Goal: Use online tool/utility: Utilize a website feature to perform a specific function

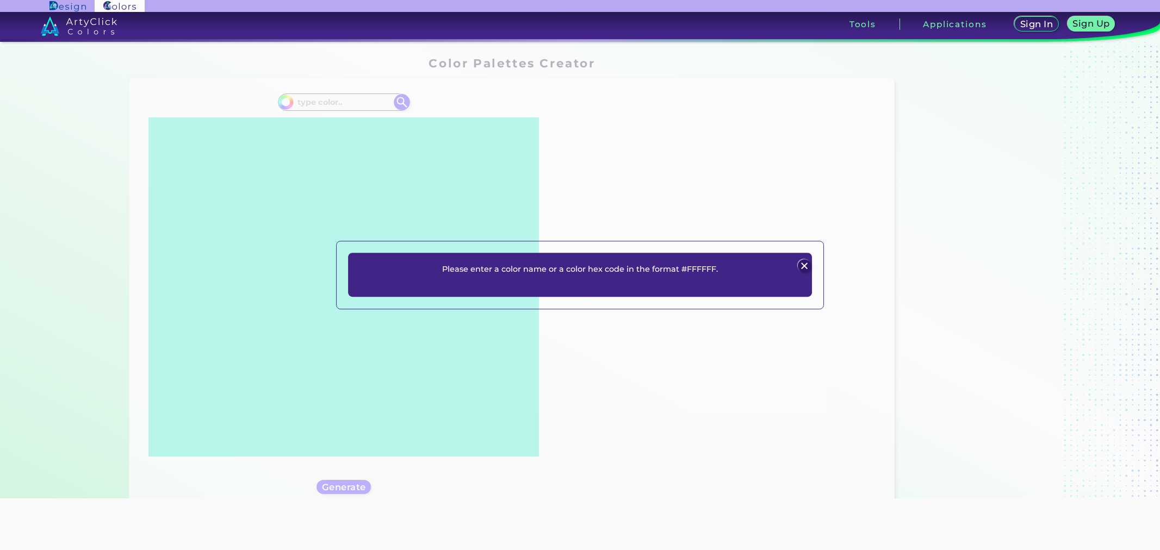
click at [369, 99] on div "Please enter a color name or a color hex code in the format #FFFFFF. Plans Sign…" at bounding box center [580, 275] width 1160 height 550
click at [381, 103] on div "Please enter a color name or a color hex code in the format #FFFFFF. Plans Sign…" at bounding box center [580, 275] width 1160 height 550
click at [806, 265] on img at bounding box center [804, 265] width 13 height 13
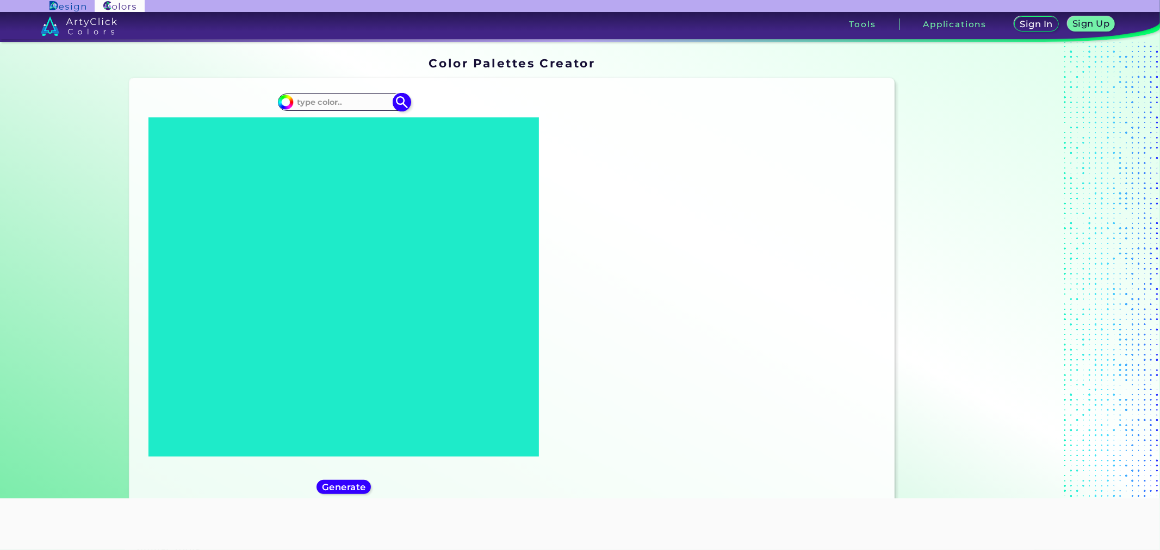
click at [349, 98] on input at bounding box center [343, 102] width 101 height 15
paste input "#585949"
type input "#585949"
click at [402, 104] on img at bounding box center [402, 101] width 19 height 19
type input "#585949"
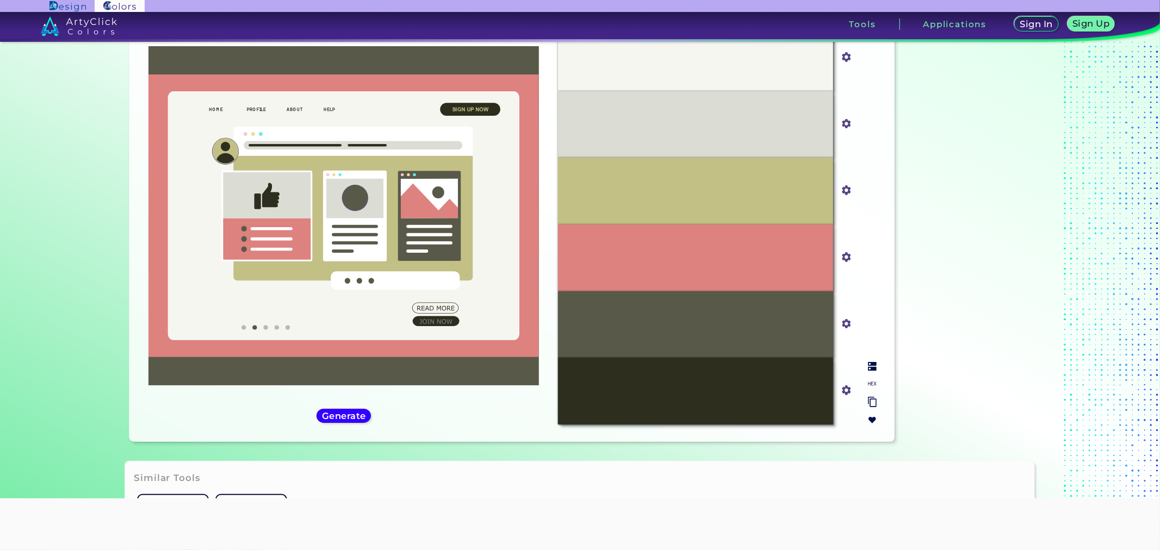
scroll to position [22, 0]
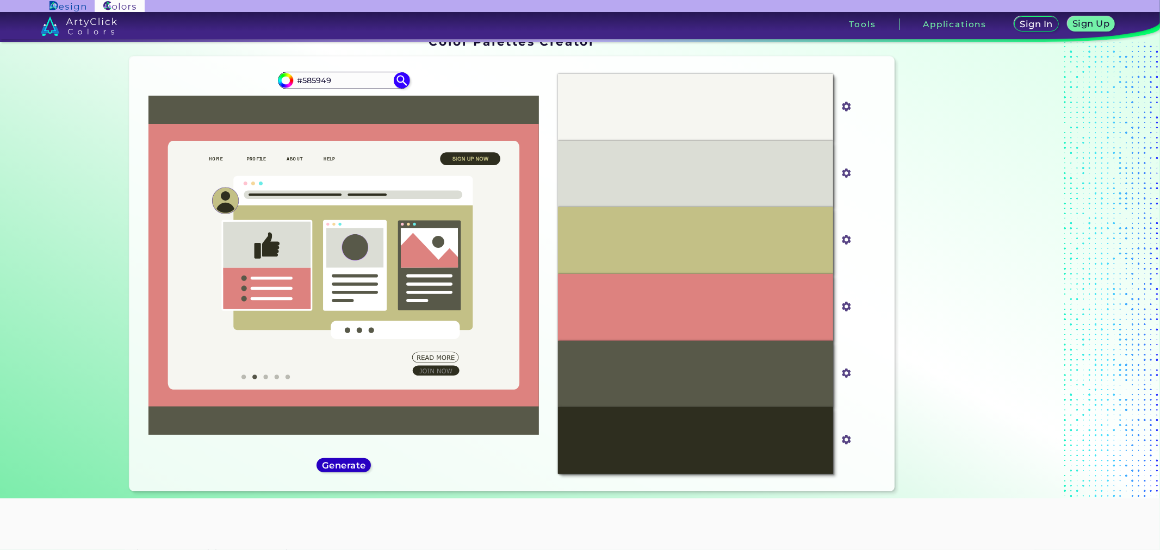
click at [349, 463] on h5 "Generate" at bounding box center [344, 465] width 40 height 8
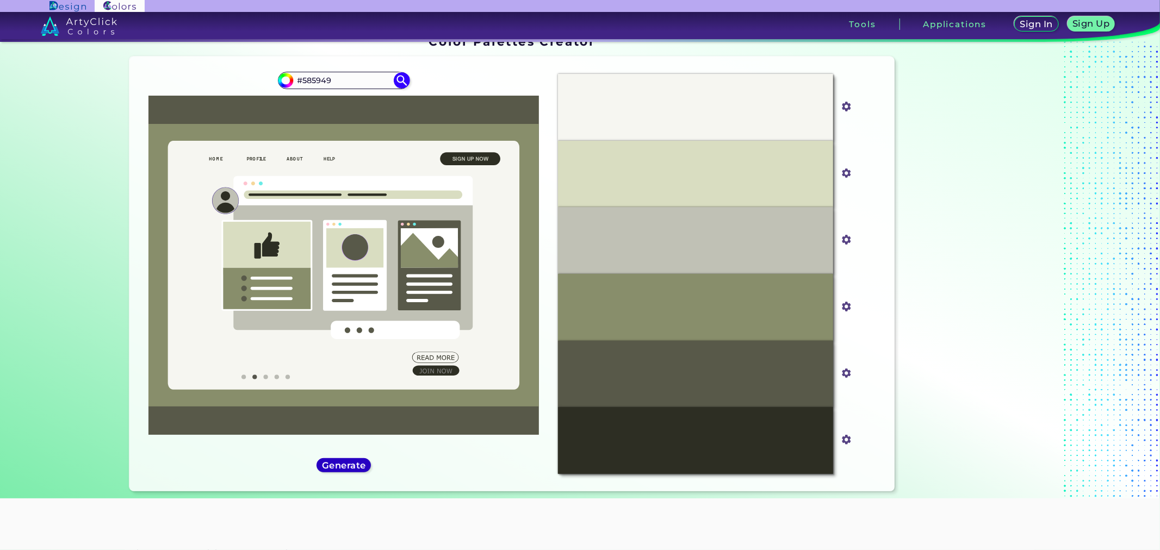
click at [349, 463] on h5 "Generate" at bounding box center [344, 465] width 40 height 8
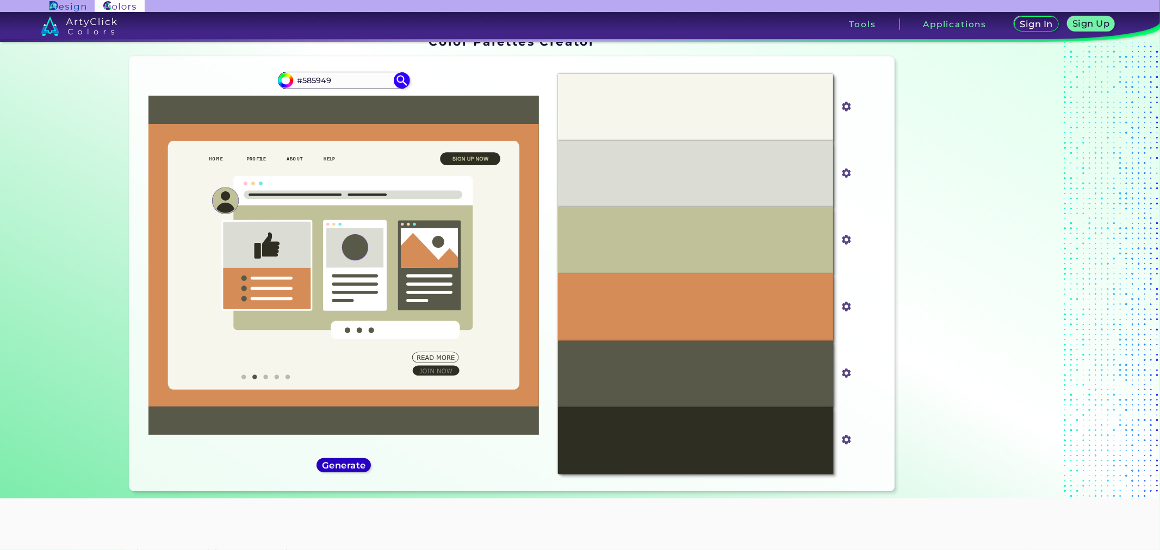
click at [349, 463] on h5 "Generate" at bounding box center [344, 465] width 40 height 8
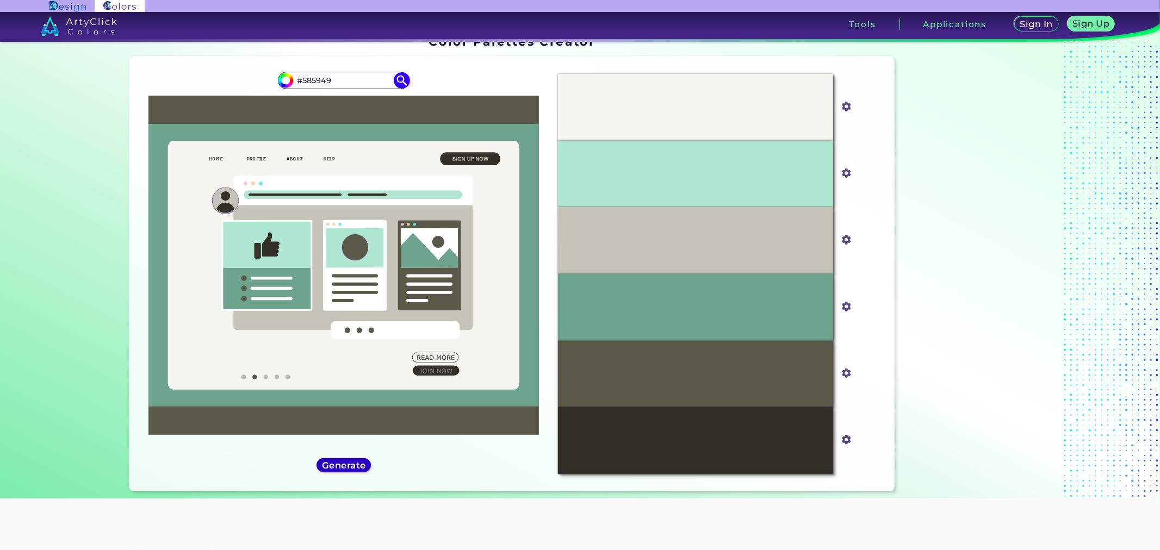
click at [349, 463] on h5 "Generate" at bounding box center [344, 465] width 41 height 8
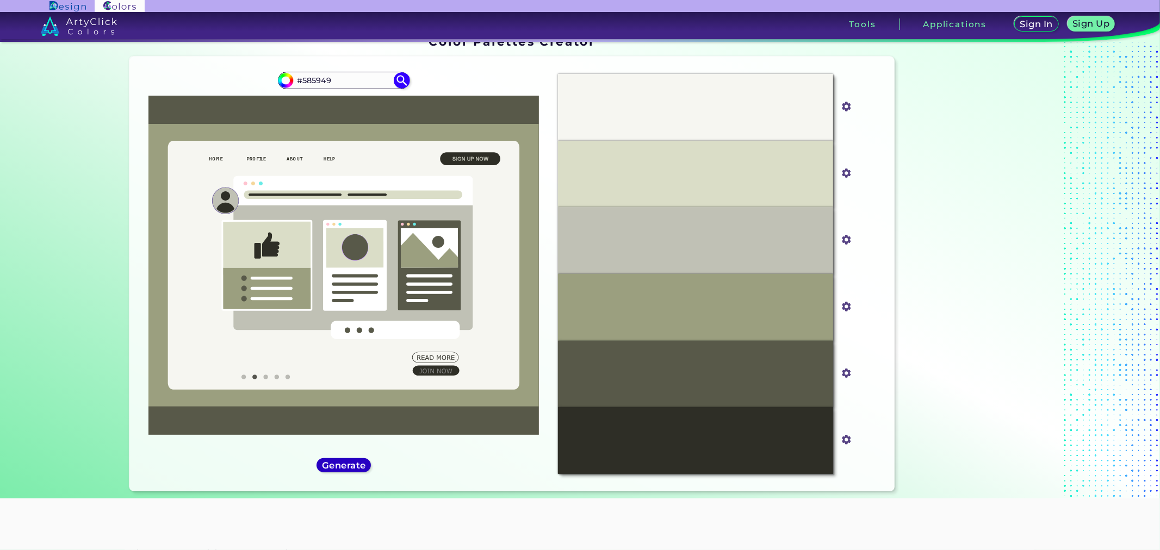
click at [349, 463] on h5 "Generate" at bounding box center [344, 465] width 40 height 8
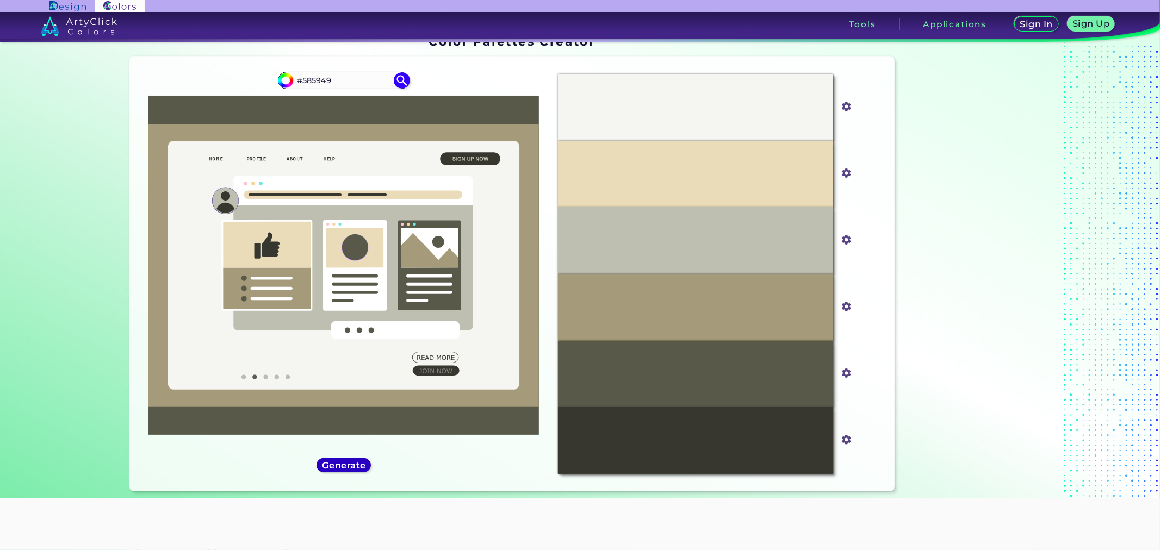
click at [349, 463] on h5 "Generate" at bounding box center [344, 465] width 40 height 8
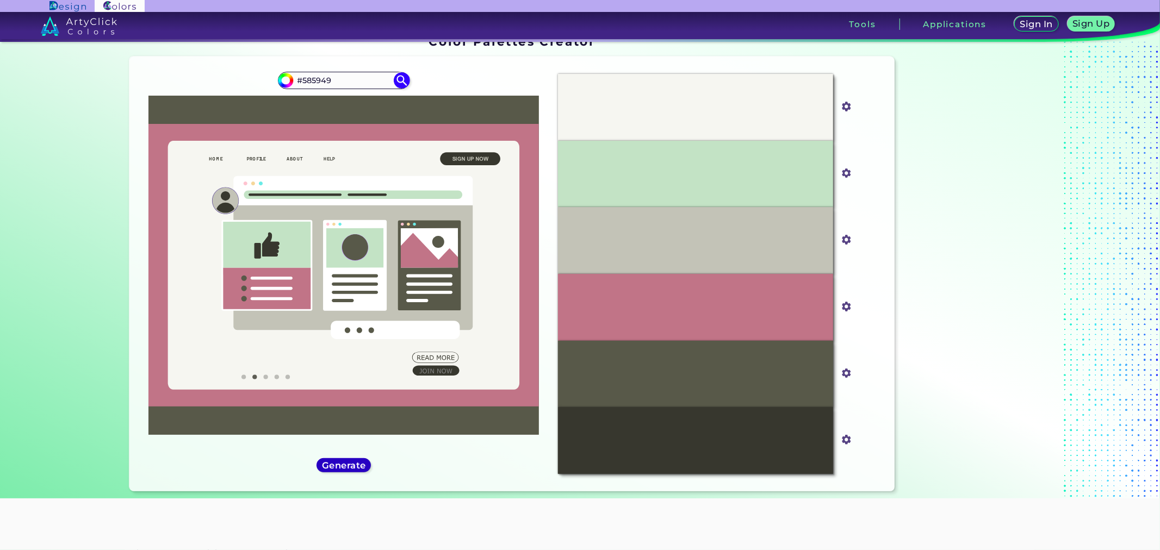
click at [349, 463] on h5 "Generate" at bounding box center [344, 465] width 40 height 8
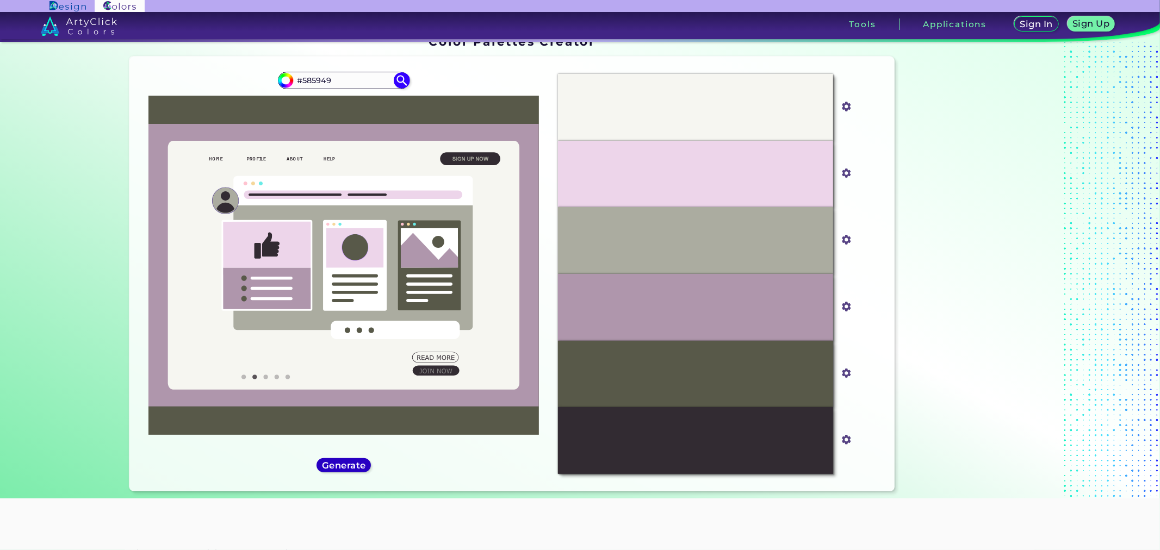
click at [349, 463] on h5 "Generate" at bounding box center [344, 465] width 40 height 8
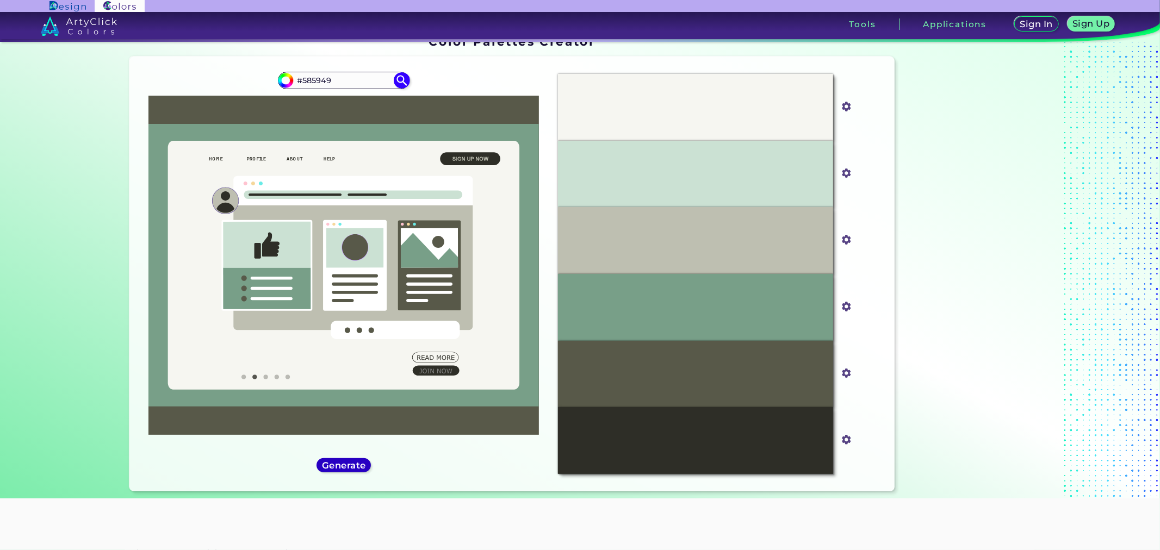
click at [367, 465] on div "Generate" at bounding box center [343, 465] width 49 height 13
click at [360, 466] on h5 "Generate" at bounding box center [344, 465] width 40 height 8
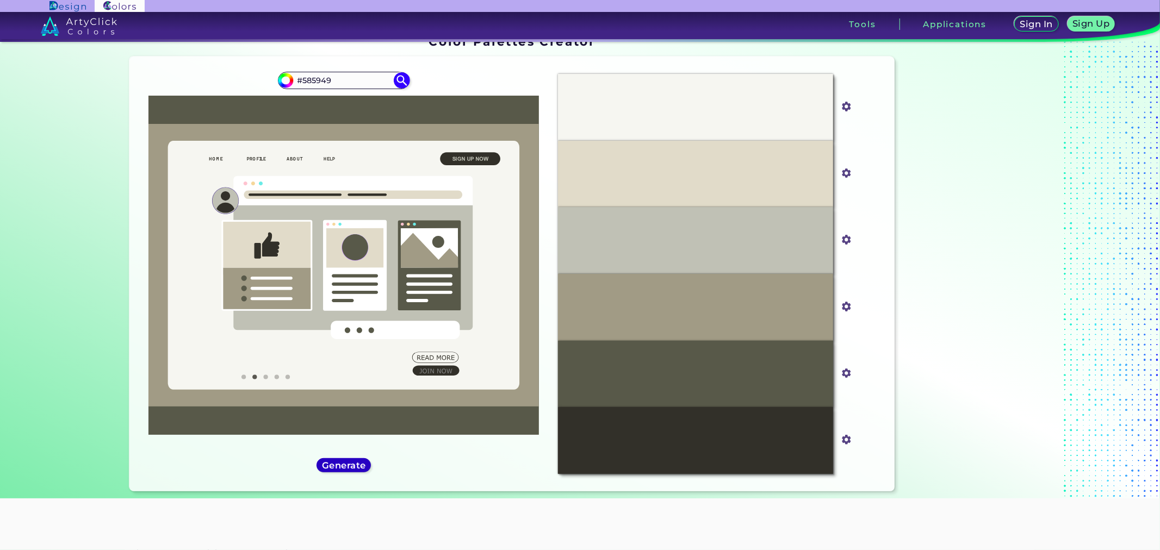
scroll to position [0, 0]
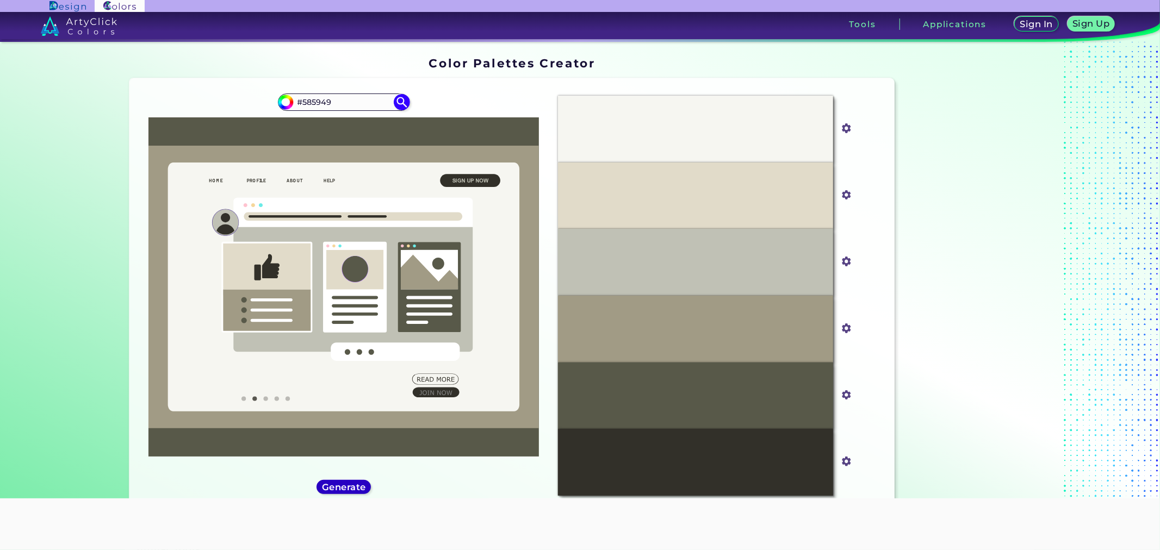
click at [353, 481] on div "Generate" at bounding box center [343, 487] width 49 height 13
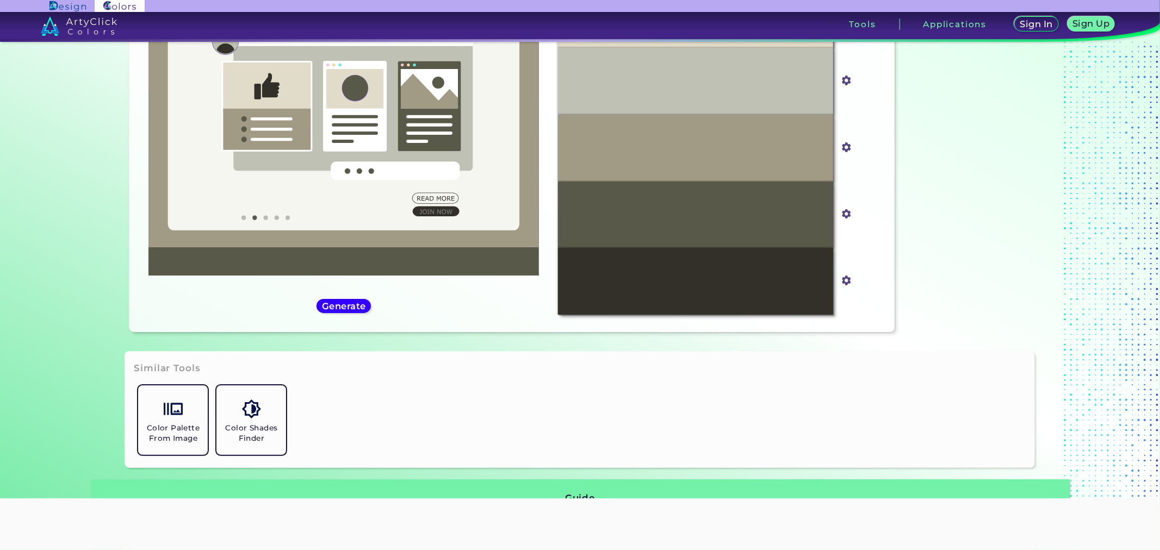
scroll to position [241, 0]
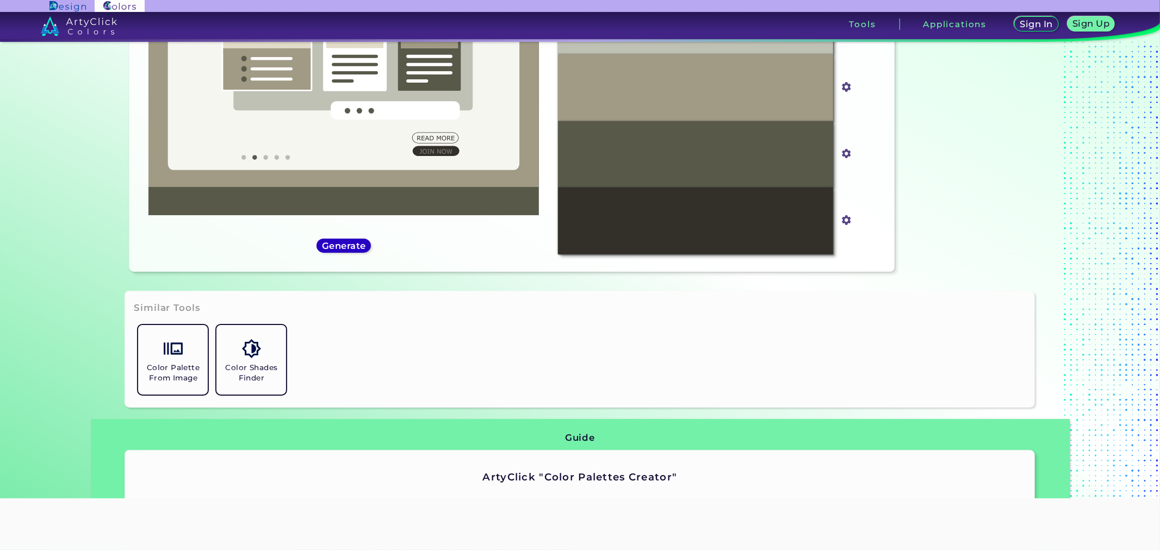
click at [336, 245] on h5 "Generate" at bounding box center [344, 245] width 40 height 8
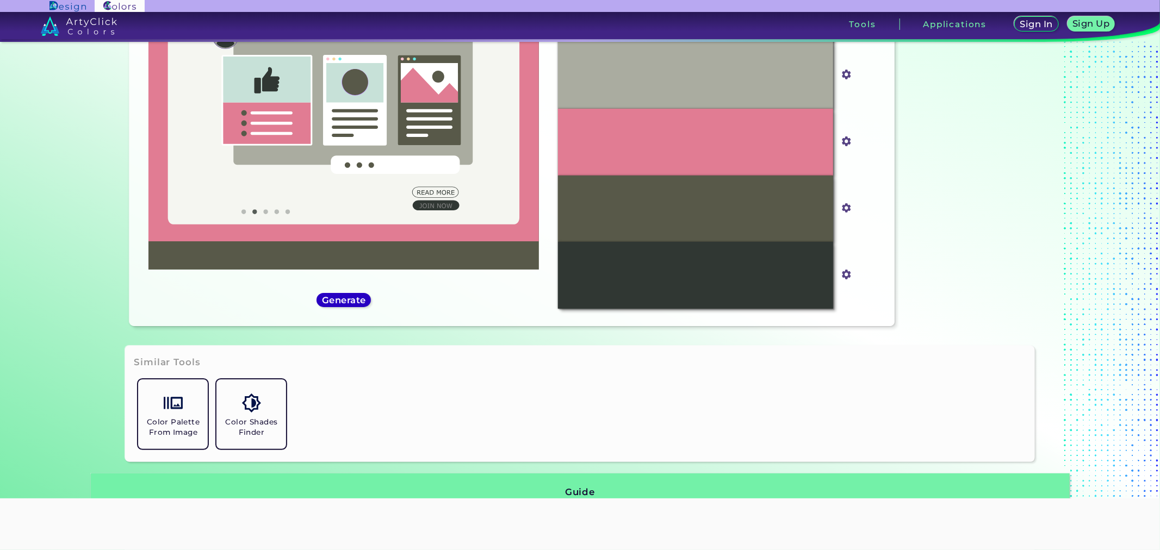
scroll to position [121, 0]
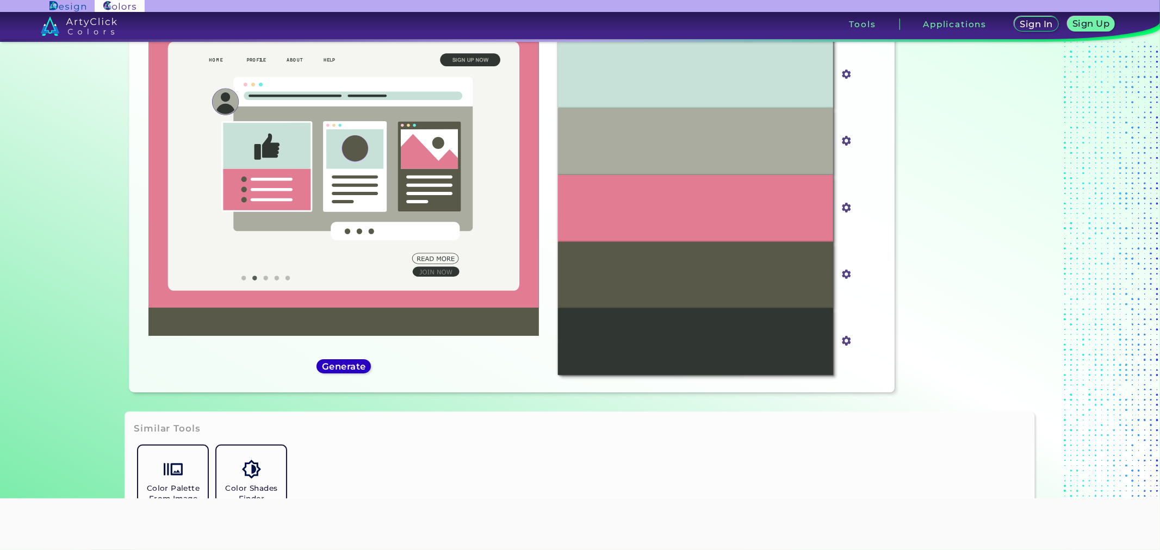
click at [331, 365] on h5 "Generate" at bounding box center [344, 366] width 40 height 8
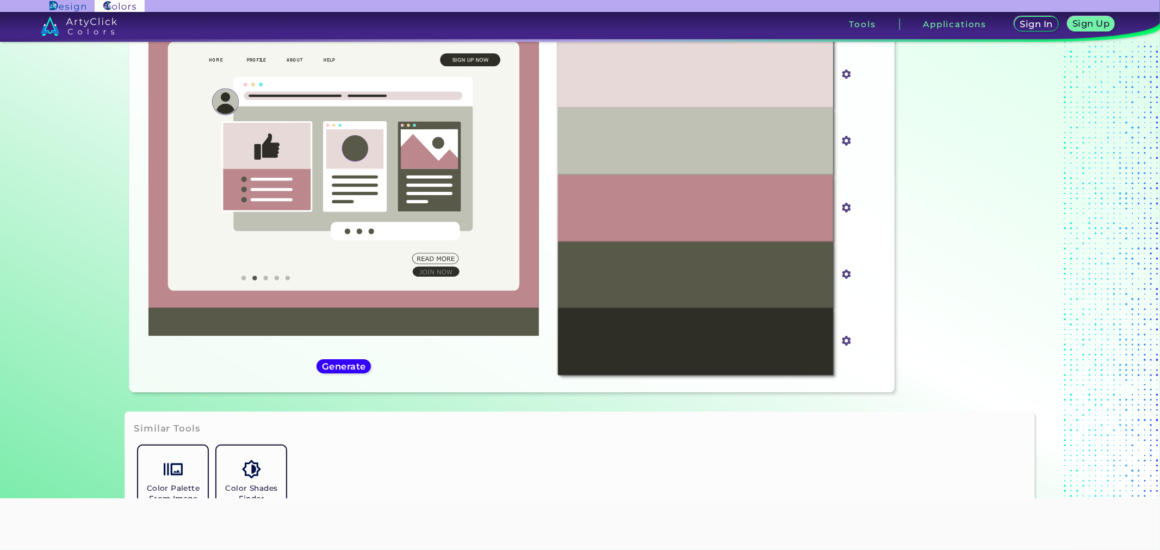
click at [344, 374] on div "#585949 #585949" at bounding box center [343, 175] width 411 height 418
click at [348, 368] on h5 "Generate" at bounding box center [344, 366] width 40 height 8
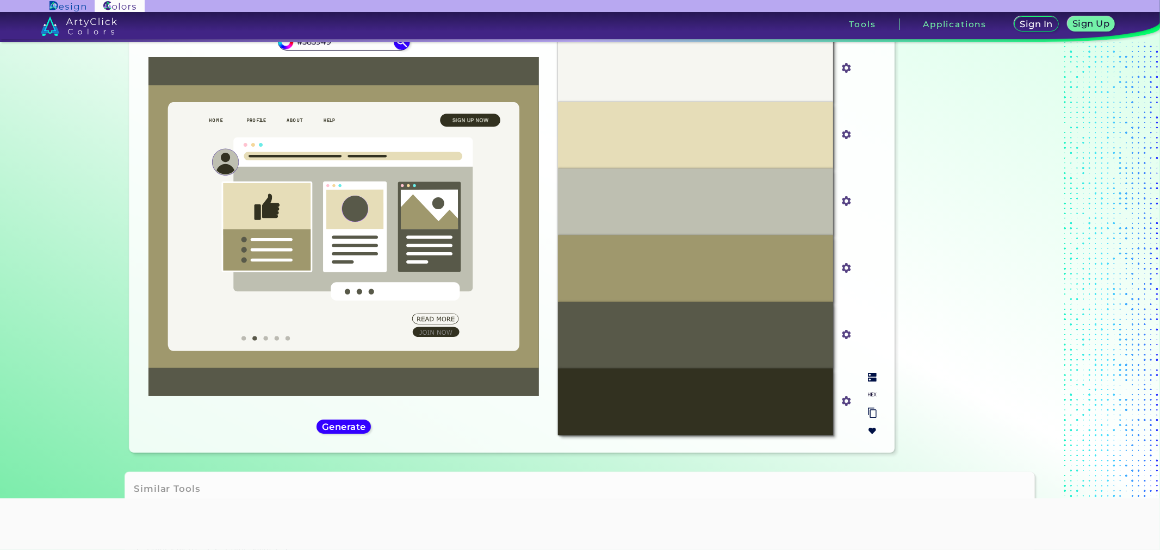
scroll to position [0, 0]
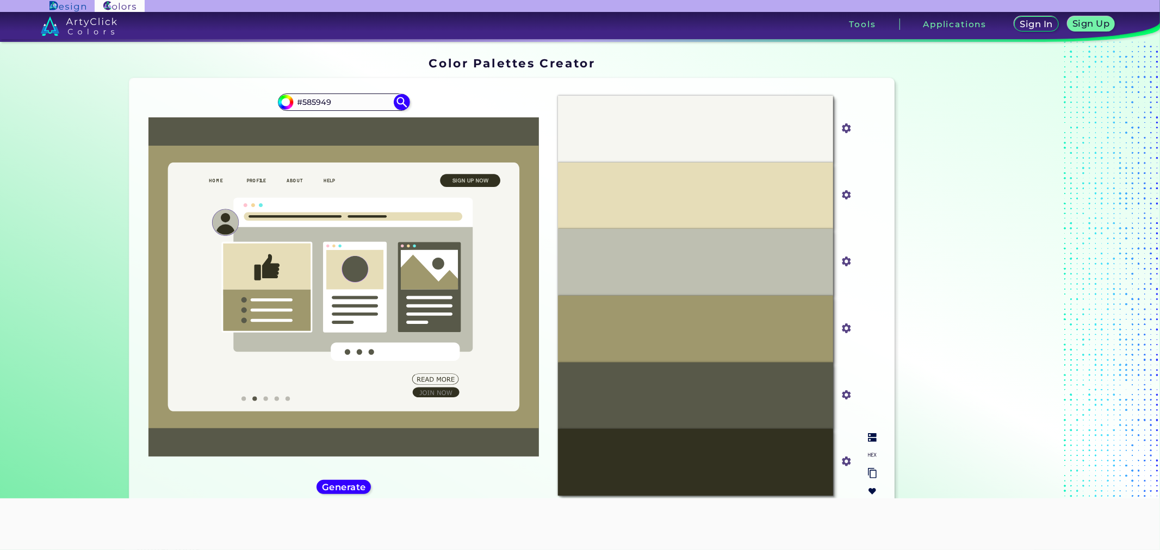
click at [843, 129] on input "#f6f6f1" at bounding box center [844, 127] width 14 height 14
type input "#eeeeee"
click at [871, 455] on img at bounding box center [872, 455] width 9 height 9
click at [681, 126] on p "#EEEEEE" at bounding box center [695, 129] width 37 height 12
click at [702, 129] on p "#EEEEEE" at bounding box center [695, 129] width 37 height 12
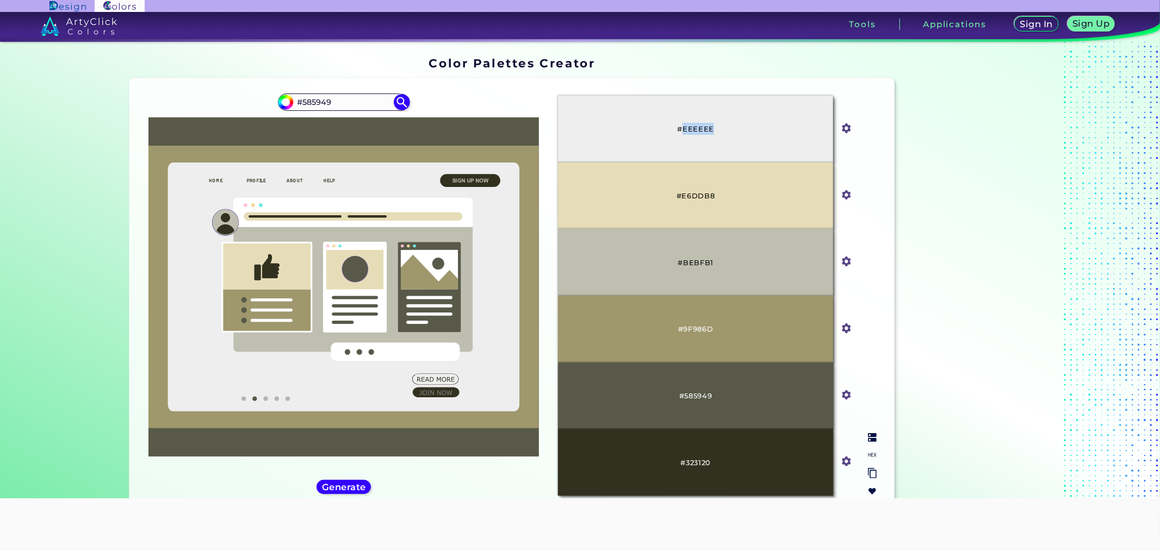
drag, startPoint x: 713, startPoint y: 129, endPoint x: 682, endPoint y: 134, distance: 31.9
click at [682, 134] on div "#EEEEEE" at bounding box center [695, 129] width 275 height 67
click at [842, 128] on input "#eeeeee" at bounding box center [844, 127] width 14 height 14
click at [681, 126] on p "#EEEEEE" at bounding box center [695, 129] width 37 height 12
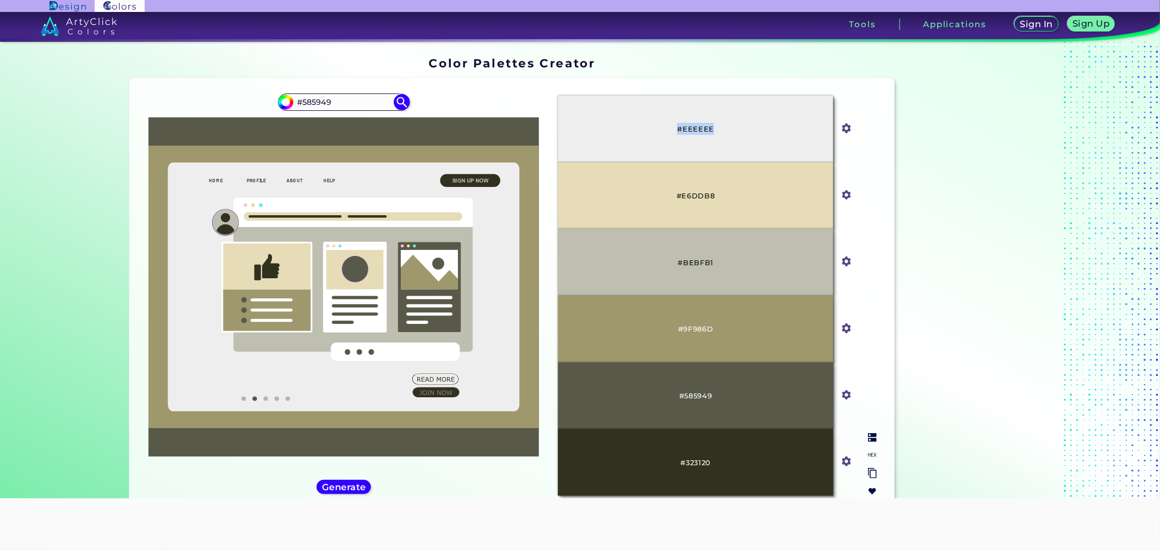
drag, startPoint x: 675, startPoint y: 129, endPoint x: 729, endPoint y: 131, distance: 53.9
click at [729, 131] on div "#EEEEEE" at bounding box center [695, 129] width 275 height 67
click at [704, 111] on div "#EEEEEE" at bounding box center [695, 129] width 275 height 67
click at [713, 140] on div "#EEEEEE" at bounding box center [695, 129] width 275 height 67
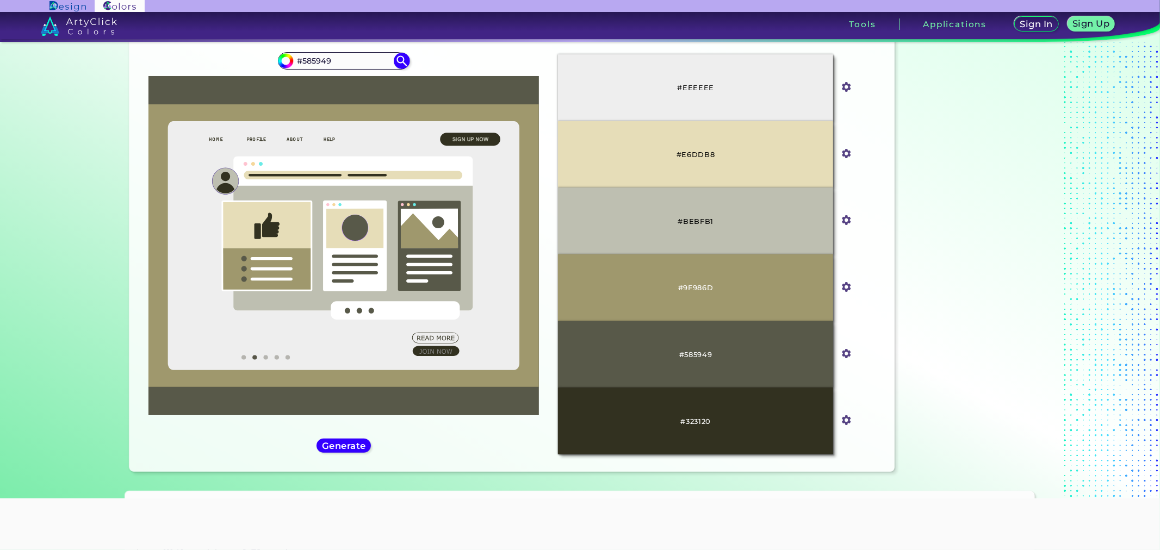
scroll to position [132, 0]
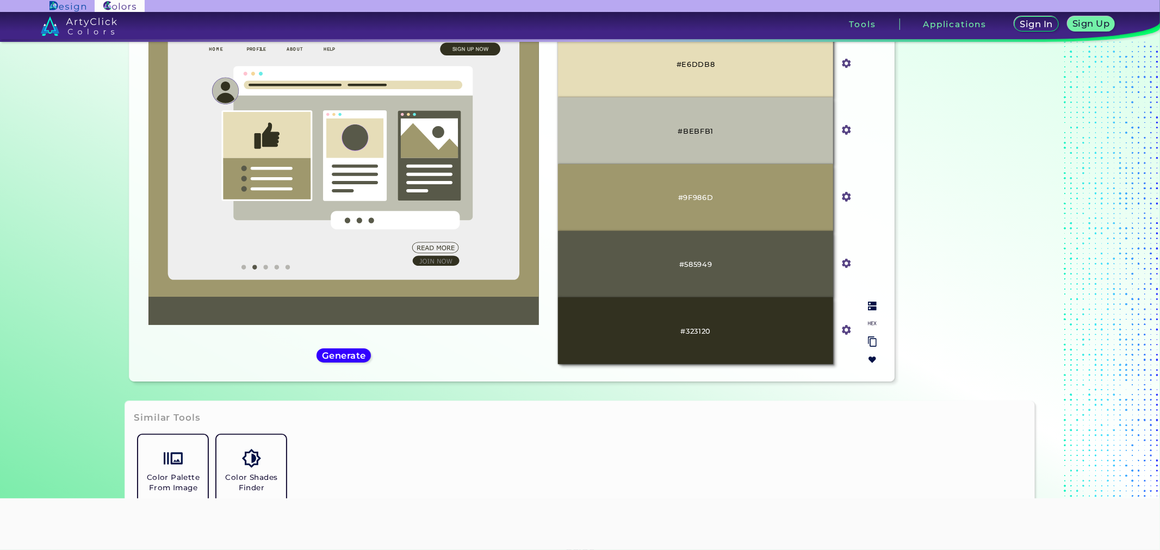
click at [874, 308] on div at bounding box center [872, 332] width 17 height 71
click at [871, 307] on img at bounding box center [872, 306] width 9 height 9
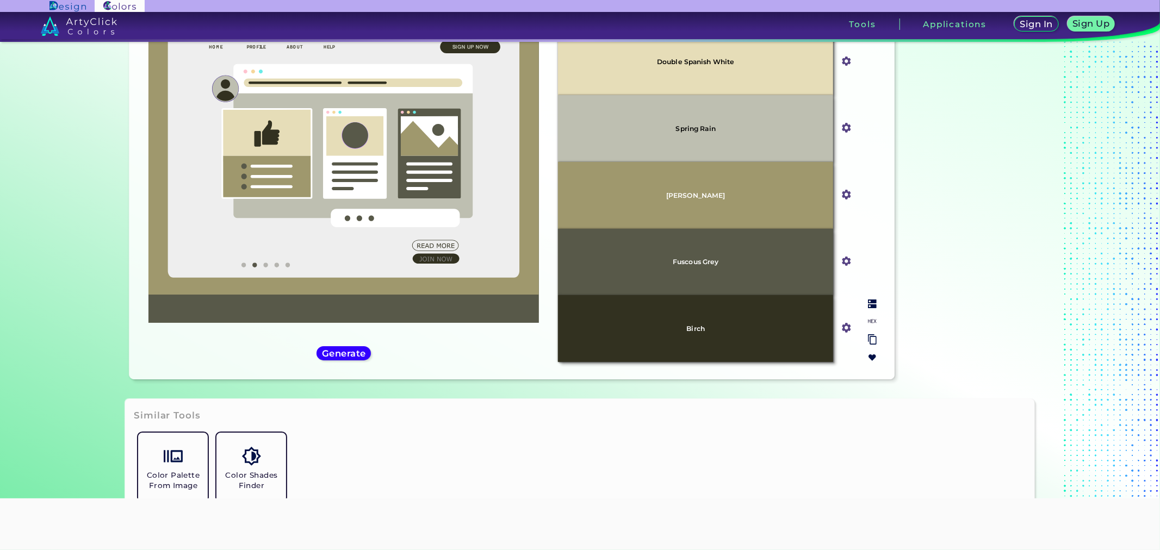
click at [871, 307] on img at bounding box center [872, 304] width 9 height 9
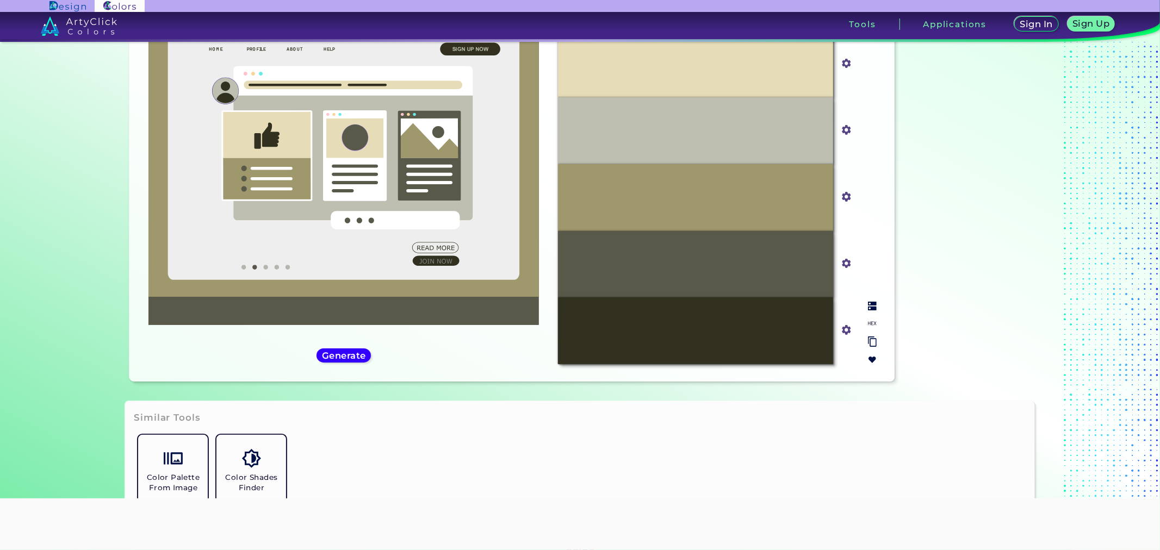
click at [871, 306] on img at bounding box center [872, 306] width 9 height 9
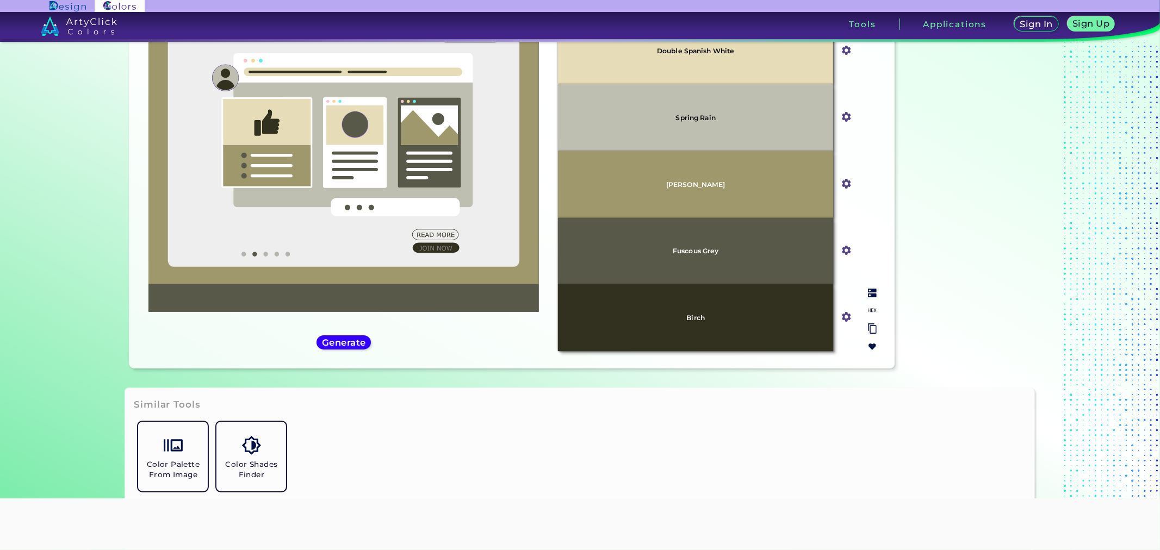
scroll to position [73, 0]
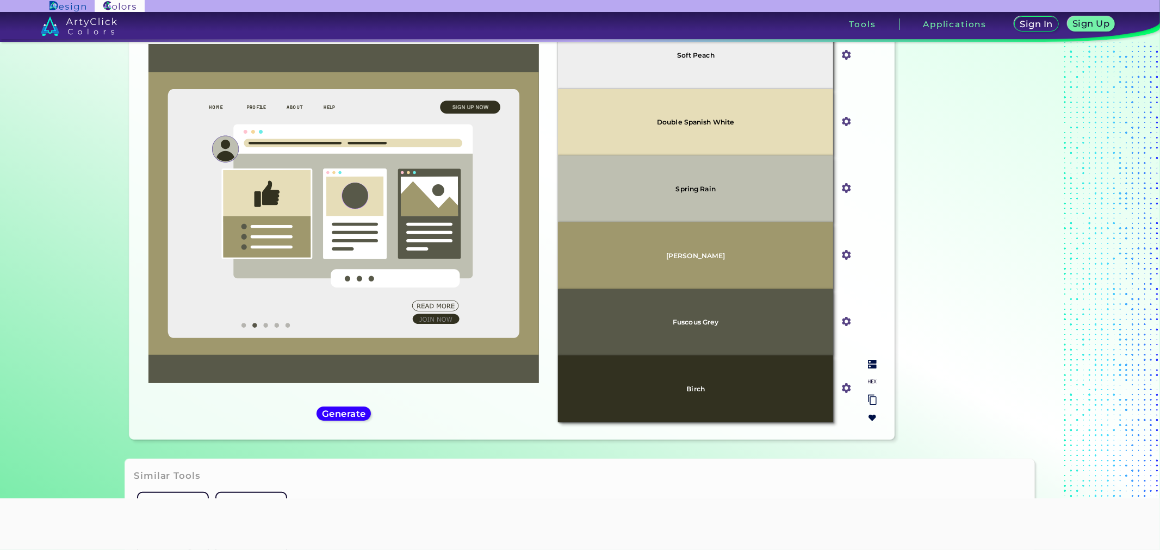
click at [869, 378] on img at bounding box center [872, 381] width 9 height 9
click at [844, 314] on input "#585949" at bounding box center [844, 321] width 14 height 14
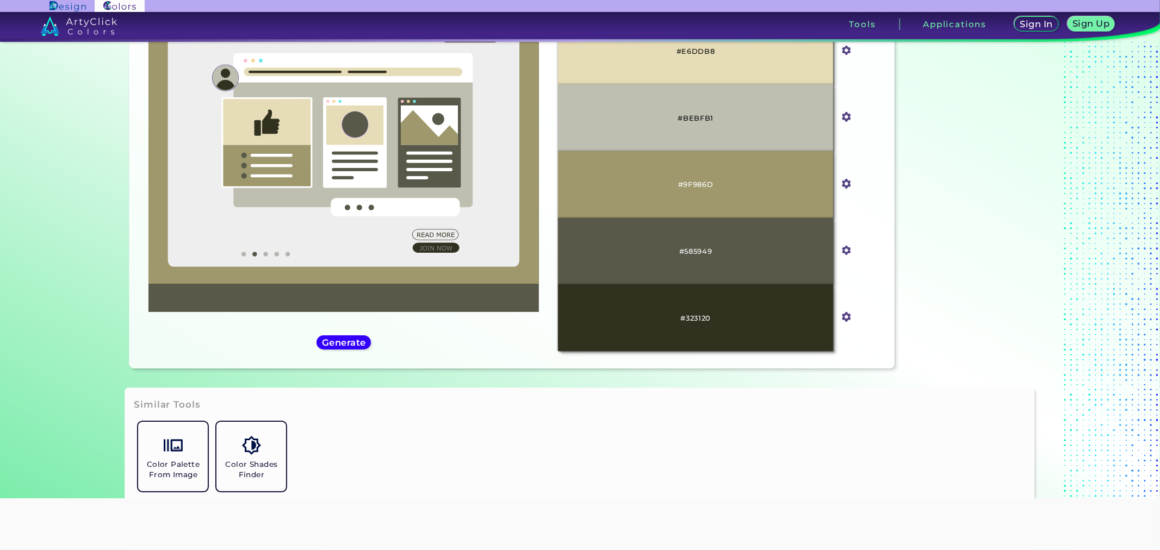
click at [463, 344] on div "#585949 #585949" at bounding box center [343, 151] width 411 height 418
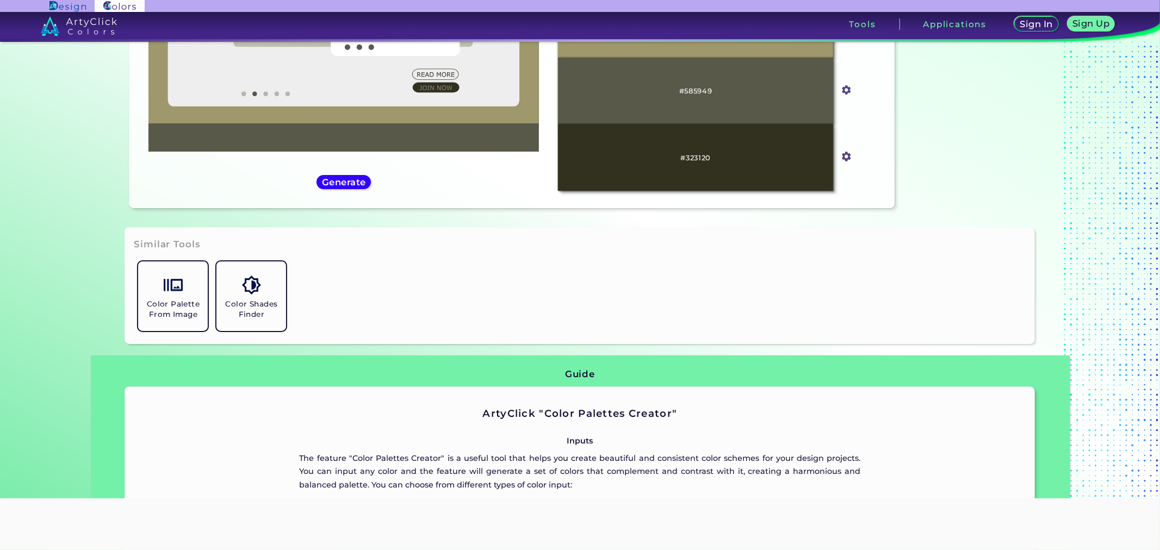
scroll to position [326, 0]
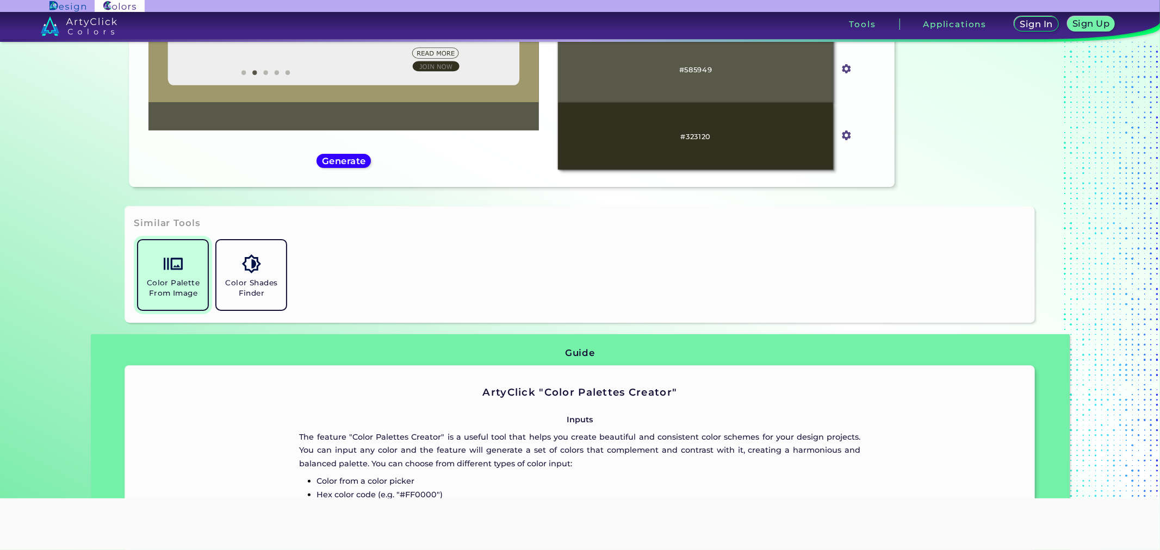
click at [170, 280] on h5 "Color Palette From Image" at bounding box center [172, 288] width 61 height 21
